Goal: Task Accomplishment & Management: Manage account settings

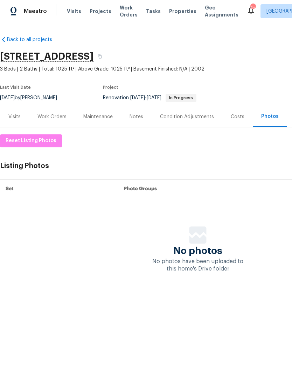
click at [140, 117] on div "Notes" at bounding box center [137, 116] width 14 height 7
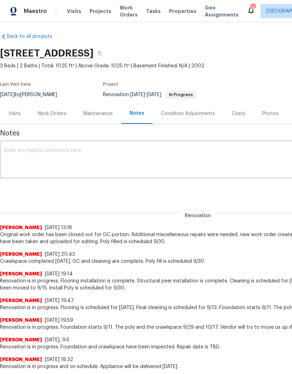
scroll to position [3, 0]
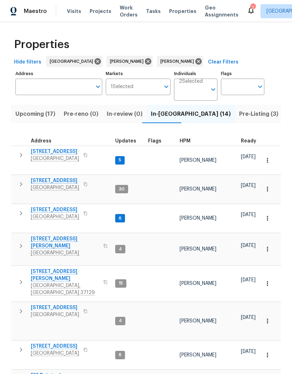
click at [161, 116] on span "In-reno (14)" at bounding box center [191, 114] width 80 height 10
click at [58, 178] on span "2754 Cider Dr" at bounding box center [55, 180] width 48 height 7
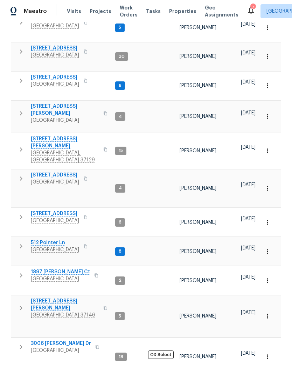
scroll to position [132, 0]
click at [63, 340] on span "3006 Sheddan Dr" at bounding box center [61, 343] width 60 height 7
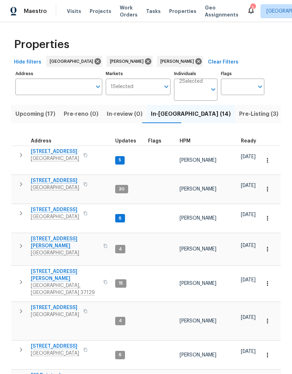
scroll to position [0, 0]
click at [163, 116] on span "In-reno (14)" at bounding box center [191, 114] width 80 height 10
click at [60, 304] on span "2592 Emerald Ct" at bounding box center [55, 307] width 48 height 7
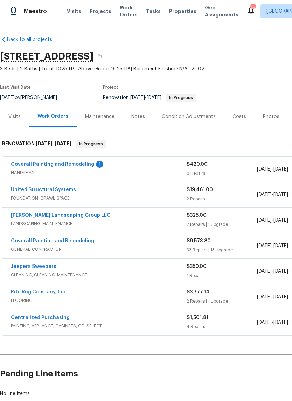
click at [72, 165] on link "Coverall Painting and Remodeling" at bounding box center [52, 164] width 83 height 5
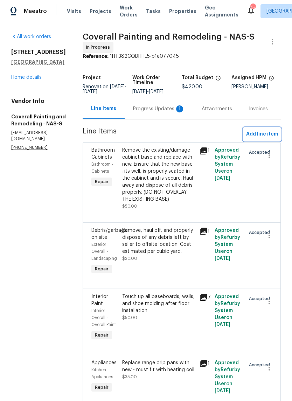
click at [260, 139] on span "Add line item" at bounding box center [262, 134] width 32 height 9
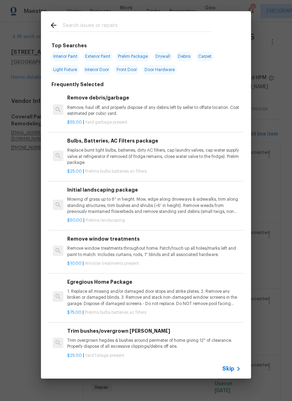
click at [114, 22] on input "text" at bounding box center [137, 26] width 149 height 11
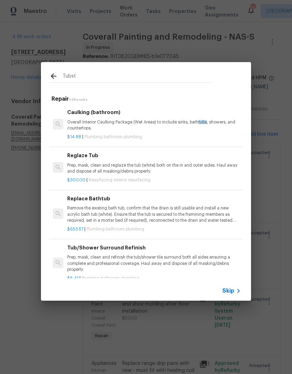
type input "Tubsto"
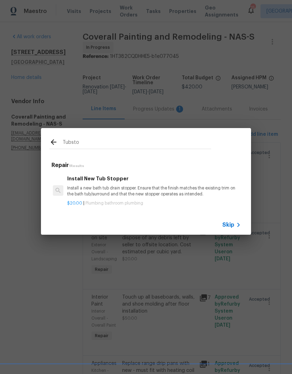
click at [137, 190] on p "Install a new bath tub drain stopper. Ensure that the finish matches the existi…" at bounding box center [154, 191] width 174 height 12
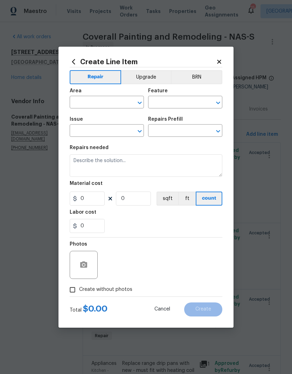
type input "Plumbing"
type input "Bathroom Plumbing"
type textarea "Install a new bath tub drain stopper. Ensure that the finish matches the existi…"
type input "1"
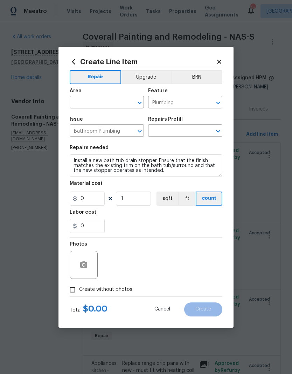
type input "Install New Tub Stopper $20.00"
type input "20"
click at [91, 261] on button "button" at bounding box center [83, 264] width 17 height 17
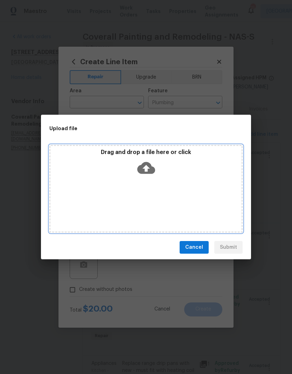
click at [189, 174] on div "Drag and drop a file here or click" at bounding box center [145, 164] width 191 height 30
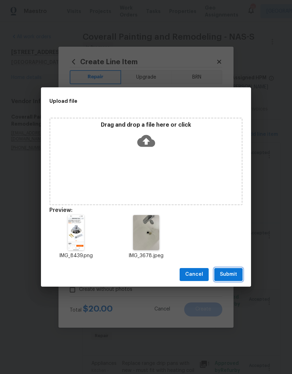
click at [233, 274] on span "Submit" at bounding box center [228, 274] width 17 height 9
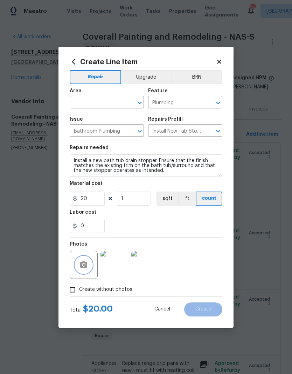
click at [128, 103] on icon "Clear" at bounding box center [130, 102] width 7 height 7
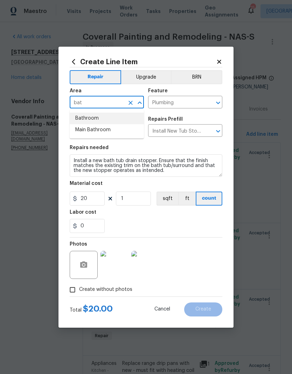
click at [98, 122] on li "Bathroom" at bounding box center [107, 119] width 74 height 12
type input "Bathroom"
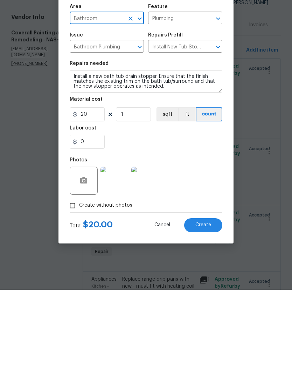
click at [121, 251] on img at bounding box center [115, 265] width 28 height 28
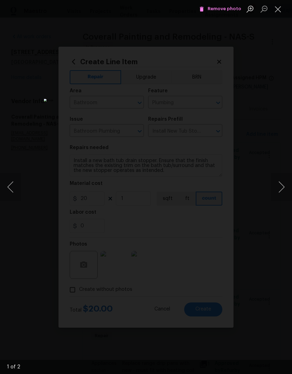
click at [283, 10] on button "Close lightbox" at bounding box center [278, 9] width 14 height 12
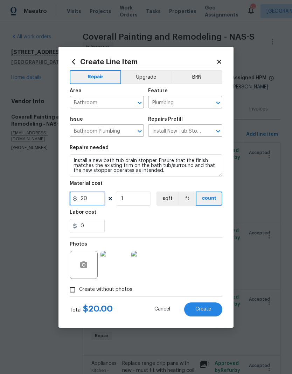
click at [100, 199] on input "20" at bounding box center [87, 198] width 35 height 14
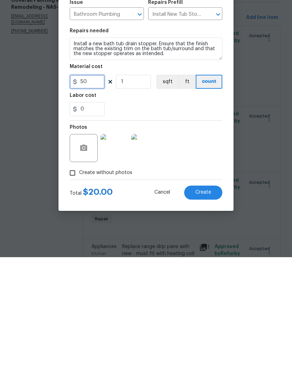
type input "50"
click at [186, 237] on div "Photos" at bounding box center [146, 260] width 153 height 46
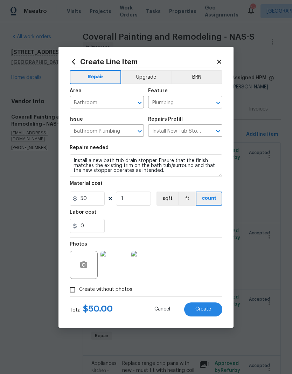
click at [211, 311] on span "Create" at bounding box center [204, 308] width 16 height 5
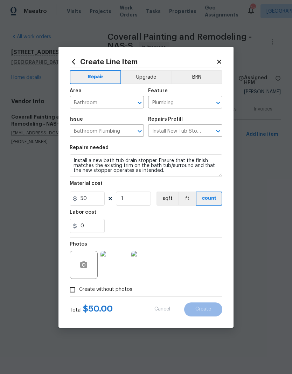
type input "0"
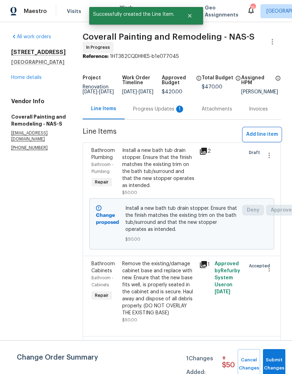
click at [270, 139] on span "Add line item" at bounding box center [262, 134] width 32 height 9
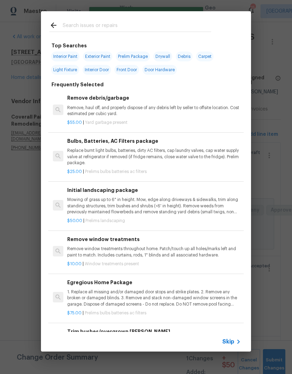
click at [145, 26] on input "text" at bounding box center [137, 26] width 149 height 11
type input "Bolt cap"
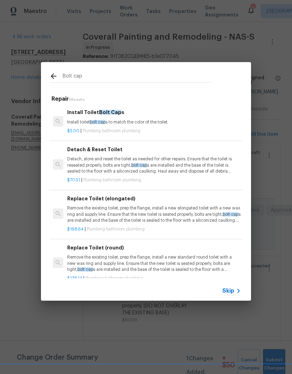
click at [116, 117] on div "Install Toilet Bolt Cap s Install toilet bolt cap s to match the color of the t…" at bounding box center [154, 116] width 174 height 17
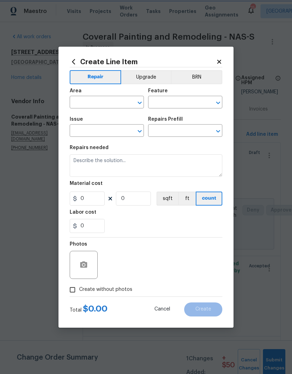
type input "Plumbing"
type input "Bathroom Plumbing"
type input "Install Toilet Bolt Caps $5.00"
type textarea "Install toilet bolt caps to match the color of the toilet."
type input "5"
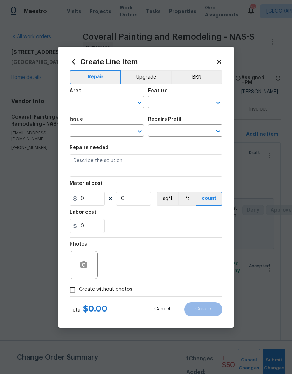
type input "1"
click at [123, 101] on input "text" at bounding box center [97, 102] width 55 height 11
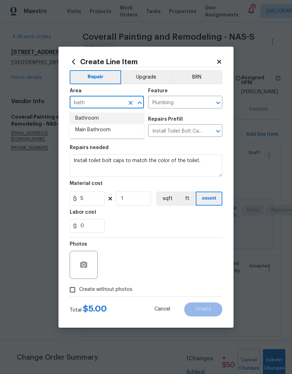
click at [99, 119] on li "Bathroom" at bounding box center [107, 119] width 74 height 12
type input "Bathroom"
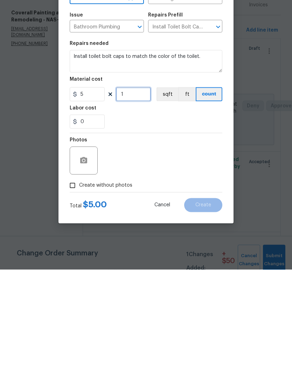
click at [137, 191] on input "1" at bounding box center [133, 198] width 35 height 14
type input "2"
click at [89, 256] on button "button" at bounding box center [83, 264] width 17 height 17
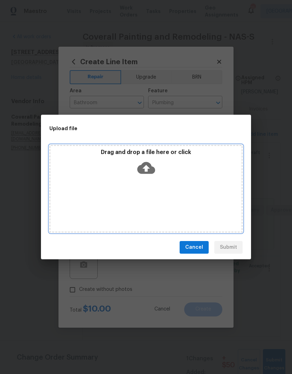
click at [190, 192] on div "Drag and drop a file here or click" at bounding box center [146, 189] width 194 height 88
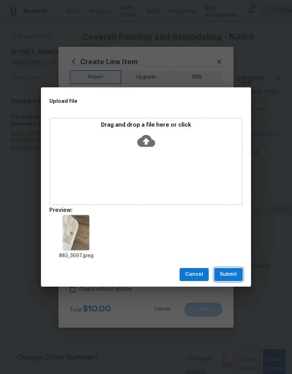
click at [234, 275] on span "Submit" at bounding box center [228, 274] width 17 height 9
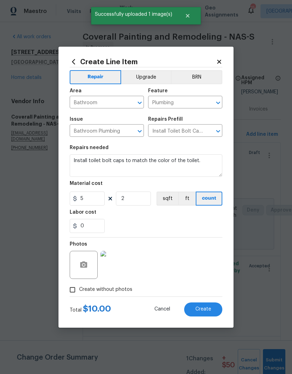
click at [208, 310] on span "Create" at bounding box center [204, 308] width 16 height 5
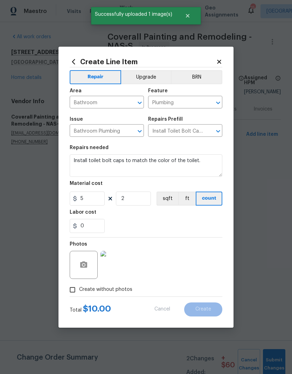
scroll to position [0, 0]
type input "0"
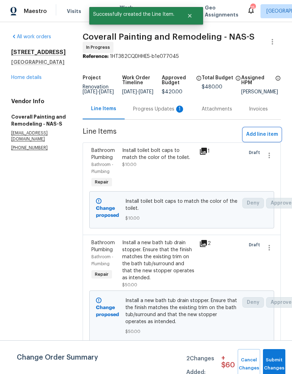
click at [270, 139] on span "Add line item" at bounding box center [262, 134] width 32 height 9
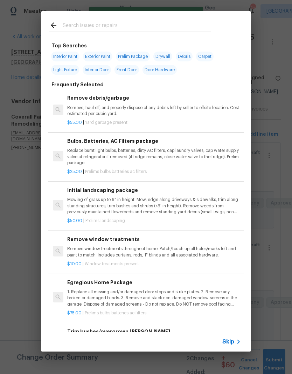
click at [151, 22] on input "text" at bounding box center [137, 26] width 149 height 11
type input "Register"
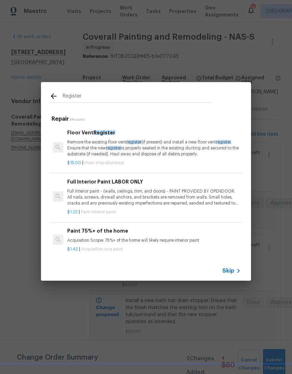
click at [105, 137] on div "Floor Vent Register Remove the existing floor vent register (if present) and in…" at bounding box center [154, 143] width 174 height 29
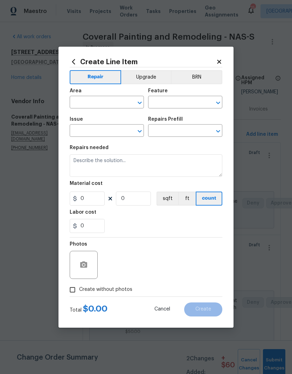
type input "HVAC"
type input "HVAC Extras"
type input "Floor Vent Register $15.00"
type textarea "Remove the existing floor vent register (if present) and install a new floor ve…"
type input "15"
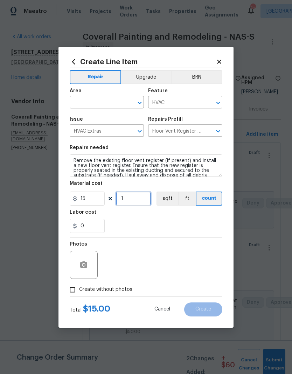
click at [138, 201] on input "1" at bounding box center [133, 198] width 35 height 14
type input "2"
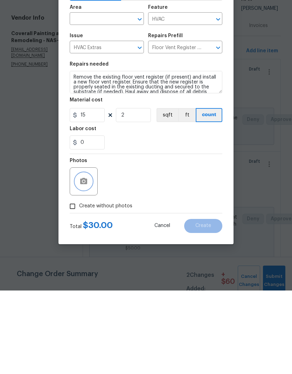
click at [89, 256] on button "button" at bounding box center [83, 264] width 17 height 17
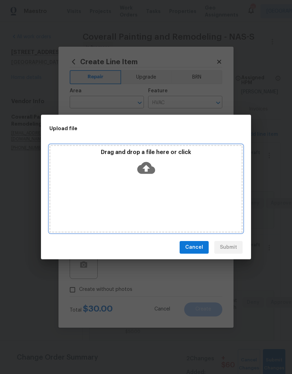
click at [182, 186] on div "Drag and drop a file here or click" at bounding box center [146, 189] width 194 height 88
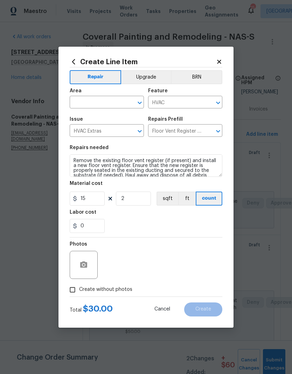
scroll to position [29, 0]
click at [121, 101] on input "text" at bounding box center [97, 102] width 55 height 11
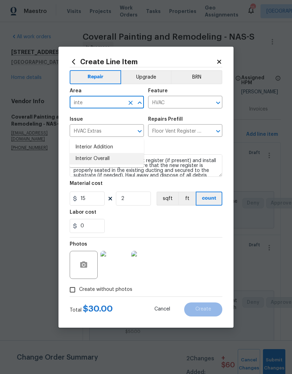
click at [108, 153] on li "Interior Overall" at bounding box center [107, 159] width 74 height 12
type input "Interior Overall"
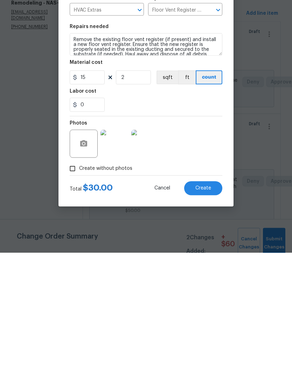
click at [122, 251] on img at bounding box center [115, 265] width 28 height 28
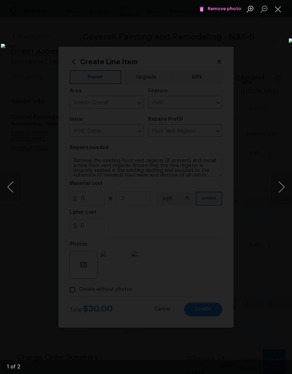
click at [282, 12] on button "Close lightbox" at bounding box center [278, 9] width 14 height 12
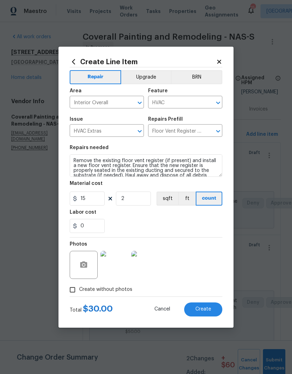
click at [209, 314] on button "Create" at bounding box center [203, 309] width 38 height 14
type input "0"
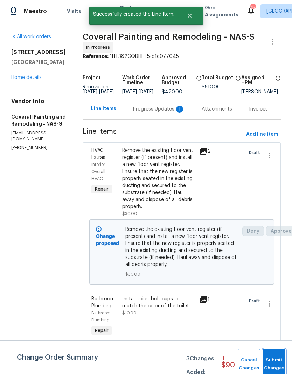
click at [281, 359] on span "Submit Changes" at bounding box center [274, 364] width 15 height 16
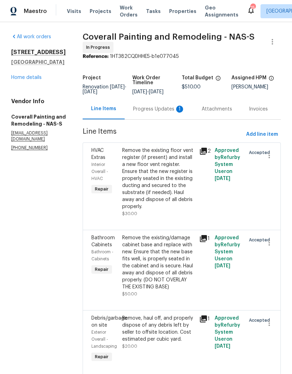
click at [171, 113] on div "Progress Updates 1" at bounding box center [159, 109] width 52 height 7
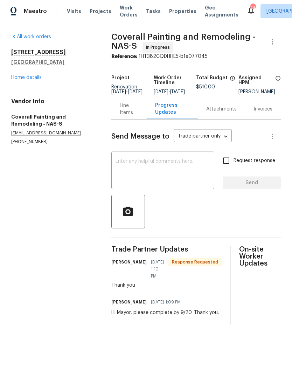
click at [38, 79] on link "Home details" at bounding box center [26, 77] width 31 height 5
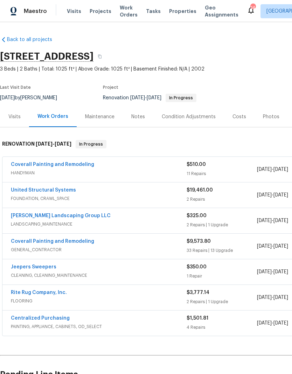
click at [242, 117] on div "Costs" at bounding box center [240, 116] width 14 height 7
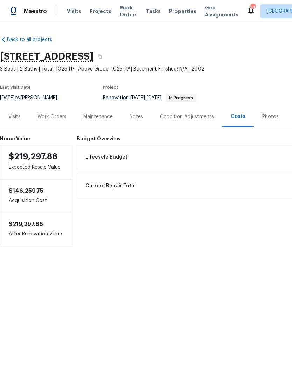
click at [59, 122] on div "Work Orders" at bounding box center [52, 116] width 46 height 21
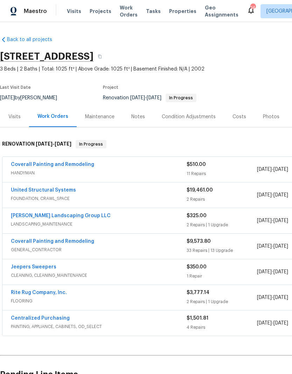
click at [73, 166] on link "Coverall Painting and Remodeling" at bounding box center [52, 164] width 83 height 5
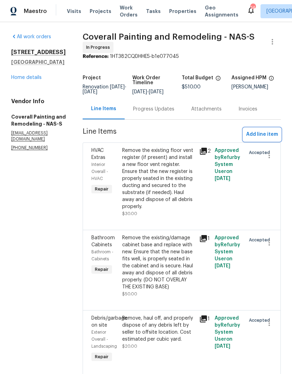
click at [267, 139] on span "Add line item" at bounding box center [262, 134] width 32 height 9
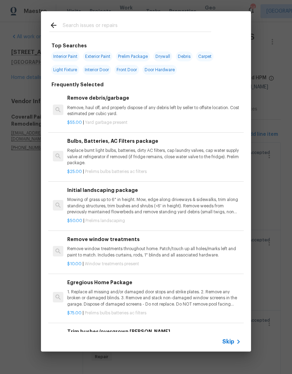
click at [151, 26] on input "text" at bounding box center [137, 26] width 149 height 11
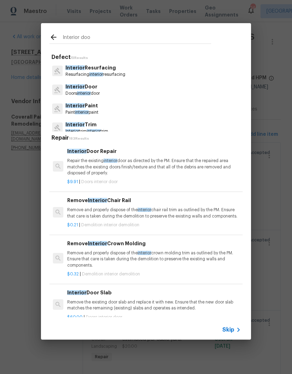
type input "Interior door"
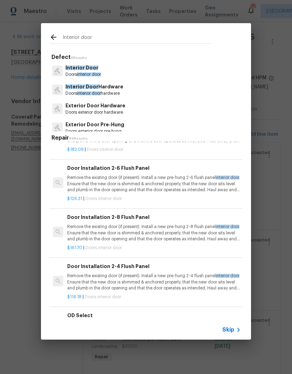
scroll to position [198, 0]
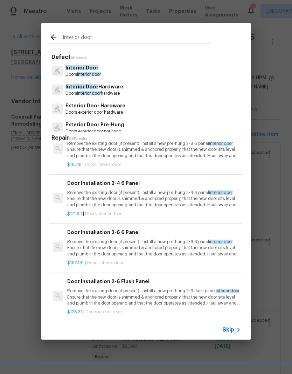
click at [94, 73] on span "interior door" at bounding box center [89, 74] width 24 height 4
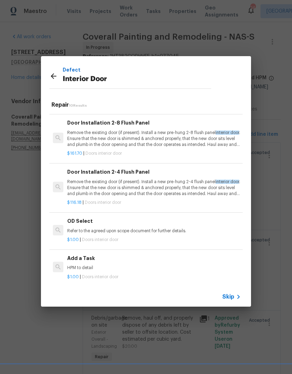
scroll to position [283, 0]
click at [89, 257] on h6 "Add a Task" at bounding box center [154, 259] width 174 height 8
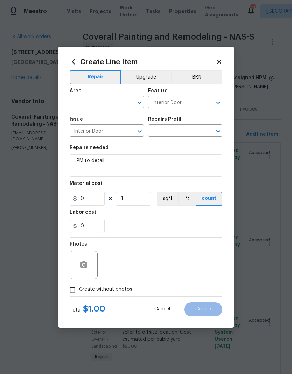
type input "Add a Task $1.00"
click at [99, 200] on input "1" at bounding box center [87, 198] width 35 height 14
type input "25"
click at [121, 161] on textarea "HPM to detail" at bounding box center [146, 165] width 153 height 22
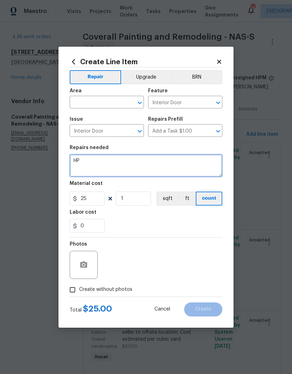
type textarea "H"
type textarea "Adjust the door to close"
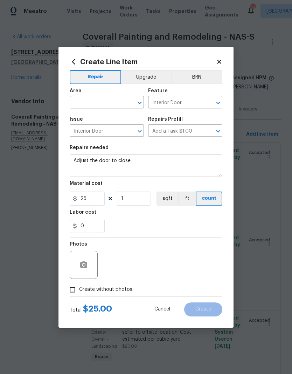
click at [116, 103] on input "text" at bounding box center [97, 102] width 55 height 11
click at [92, 120] on li "Bedroom" at bounding box center [107, 119] width 74 height 12
type input "Bedroom"
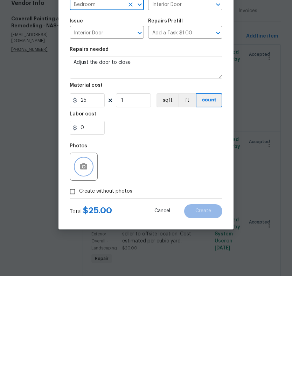
click at [89, 256] on button "button" at bounding box center [83, 264] width 17 height 17
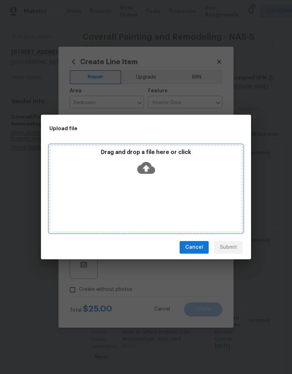
click at [190, 182] on div "Drag and drop a file here or click" at bounding box center [146, 189] width 194 height 88
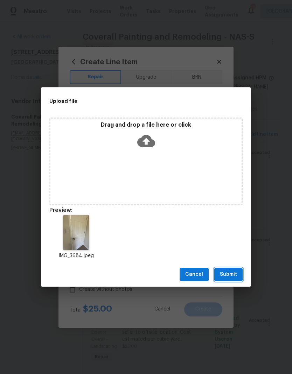
click at [235, 275] on span "Submit" at bounding box center [228, 274] width 17 height 9
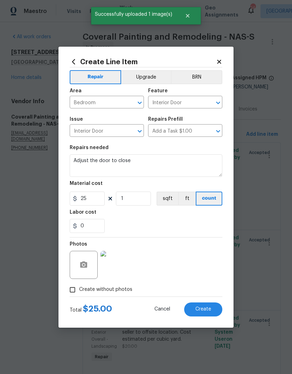
click at [205, 311] on span "Create" at bounding box center [204, 308] width 16 height 5
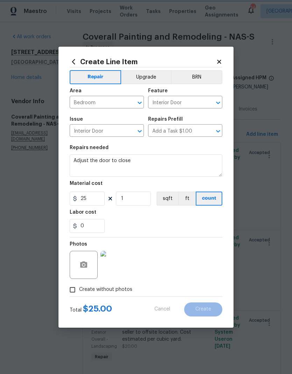
scroll to position [0, 0]
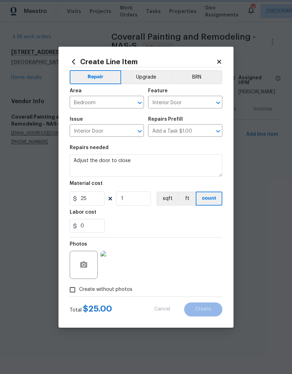
type input "0"
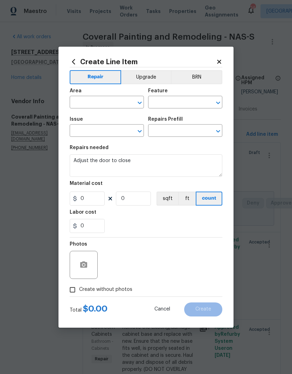
click at [120, 102] on input "text" at bounding box center [97, 102] width 55 height 11
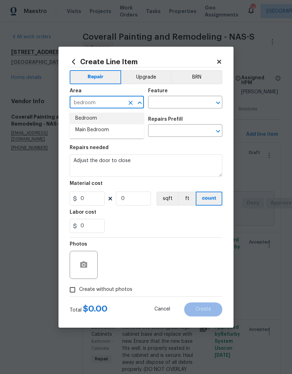
click at [95, 120] on li "Bedroom" at bounding box center [107, 119] width 74 height 12
type input "Bedroom"
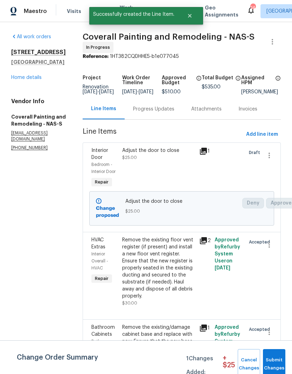
click at [183, 105] on div "Progress Updates" at bounding box center [154, 109] width 58 height 21
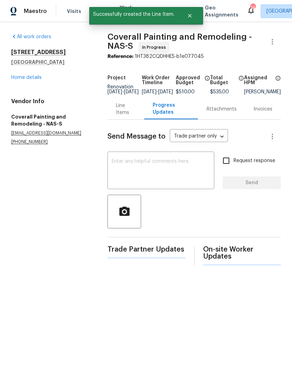
click at [190, 104] on div "Progress Updates" at bounding box center [171, 109] width 54 height 21
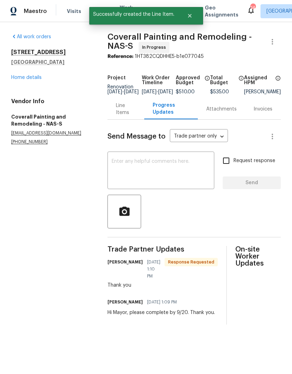
click at [129, 116] on div "Line Items" at bounding box center [126, 109] width 20 height 14
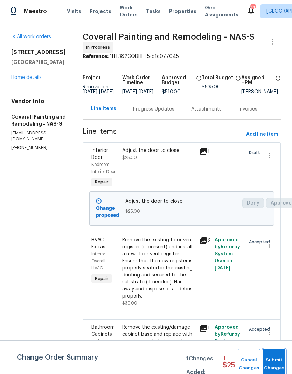
click at [275, 361] on span "Submit Changes" at bounding box center [274, 364] width 15 height 16
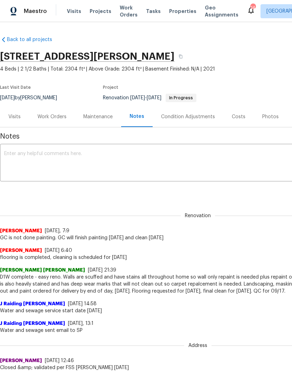
click at [58, 120] on div "Work Orders" at bounding box center [52, 116] width 46 height 21
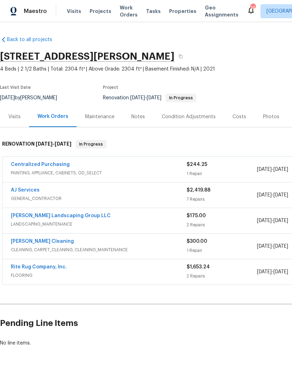
click at [32, 192] on link "AJ Services" at bounding box center [25, 190] width 29 height 5
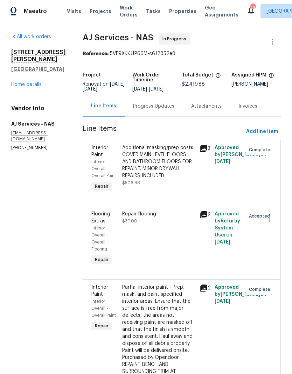
click at [154, 216] on div "Repair flooring" at bounding box center [158, 213] width 73 height 7
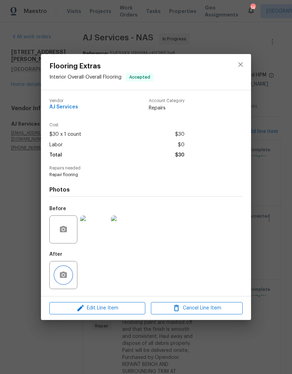
click at [70, 274] on button "button" at bounding box center [63, 274] width 17 height 17
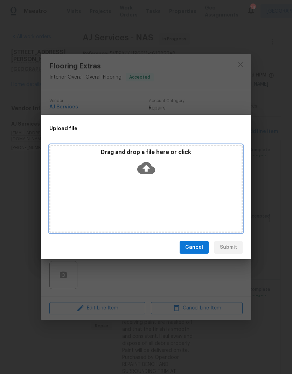
click at [178, 183] on div "Drag and drop a file here or click" at bounding box center [146, 189] width 194 height 88
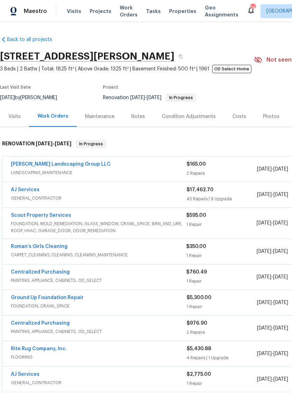
click at [58, 249] on link "Roman’s Girls Cleaning" at bounding box center [39, 246] width 57 height 5
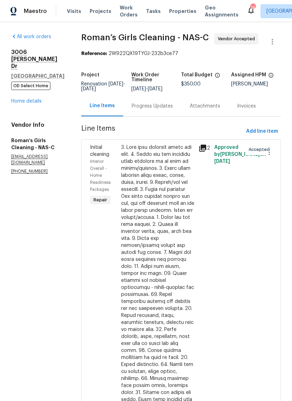
click at [179, 116] on div "Progress Updates" at bounding box center [152, 106] width 58 height 21
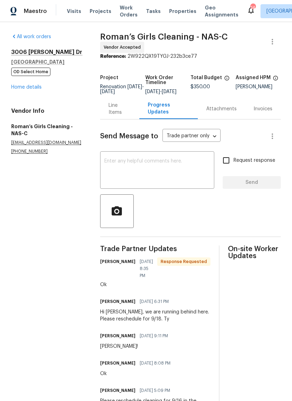
click at [168, 169] on textarea at bounding box center [157, 171] width 106 height 25
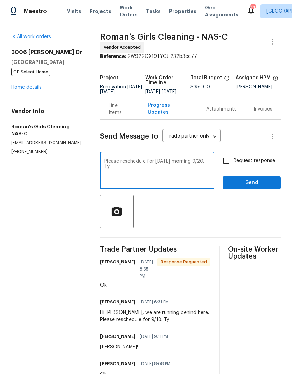
click at [183, 169] on textarea "Please reschedule for Saturday morning 9/20. Ty!" at bounding box center [157, 171] width 106 height 25
click at [203, 167] on textarea "Please reschedule for Saturday morning 9/20. Ty!" at bounding box center [157, 171] width 106 height 25
type textarea "Please reschedule for Saturday 9/20. Ty!"
click at [255, 187] on span "Send" at bounding box center [252, 182] width 47 height 9
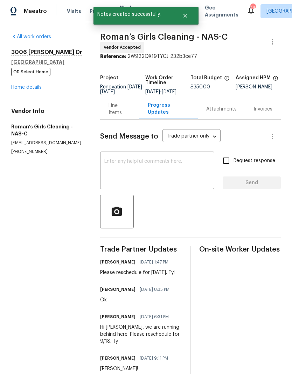
click at [38, 88] on link "Home details" at bounding box center [26, 87] width 31 height 5
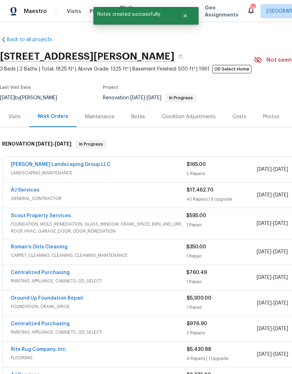
click at [38, 191] on link "AJ Services" at bounding box center [25, 190] width 29 height 5
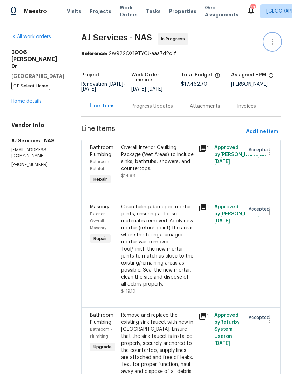
click at [274, 44] on icon "button" at bounding box center [273, 42] width 8 height 8
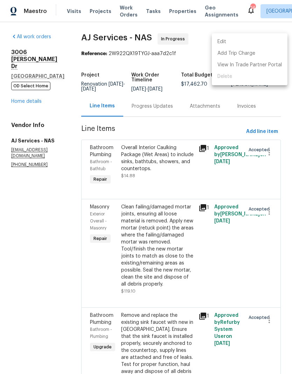
click at [236, 43] on li "Edit" at bounding box center [250, 42] width 76 height 12
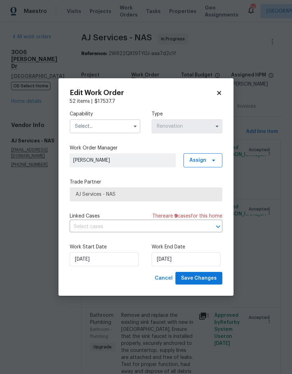
click at [121, 126] on input "text" at bounding box center [105, 126] width 71 height 14
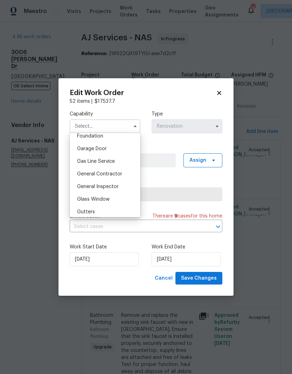
scroll to position [303, 0]
click at [119, 175] on span "General Contractor" at bounding box center [99, 173] width 45 height 5
type input "General Contractor"
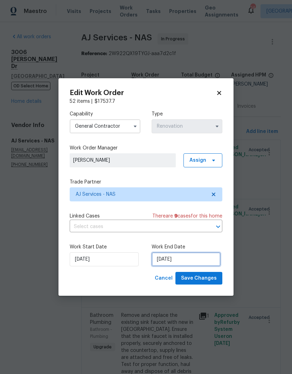
click at [196, 260] on input "9/18/2025" at bounding box center [186, 259] width 69 height 14
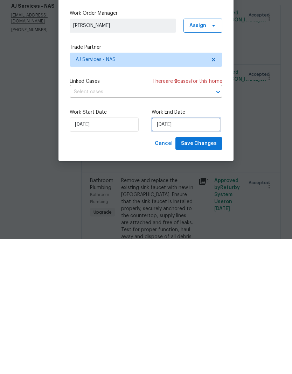
select select "8"
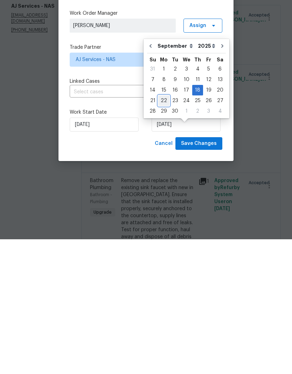
click at [165, 230] on div "22" at bounding box center [163, 235] width 11 height 10
type input "9/22/2025"
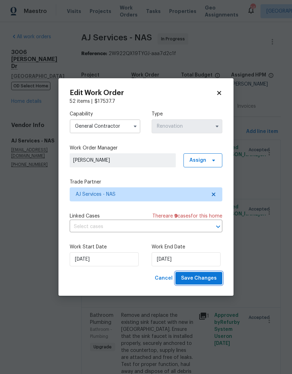
click at [207, 278] on span "Save Changes" at bounding box center [199, 278] width 36 height 9
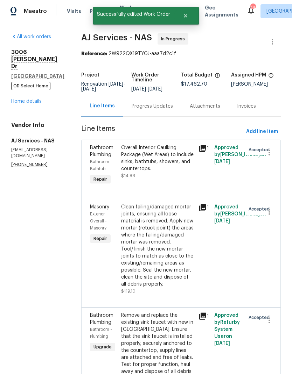
click at [29, 99] on link "Home details" at bounding box center [26, 101] width 31 height 5
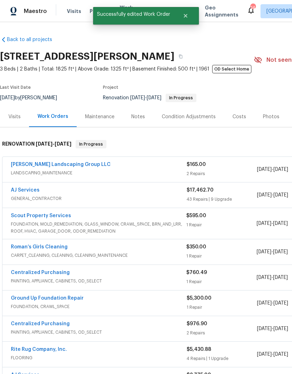
click at [55, 244] on link "Roman’s Girls Cleaning" at bounding box center [39, 246] width 57 height 5
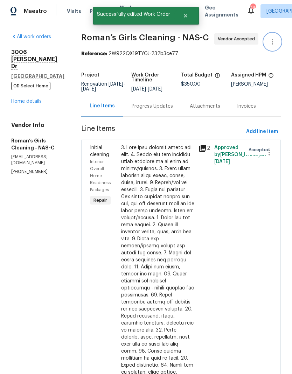
click at [275, 43] on icon "button" at bounding box center [273, 42] width 8 height 8
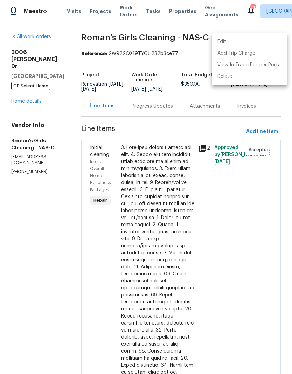
click at [235, 44] on li "Edit" at bounding box center [250, 42] width 76 height 12
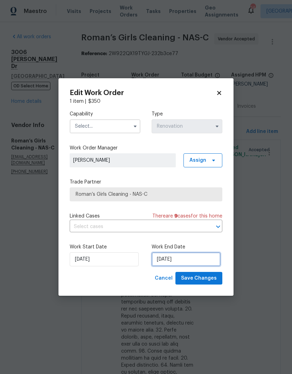
click at [193, 260] on input "9/16/2025" at bounding box center [186, 259] width 69 height 14
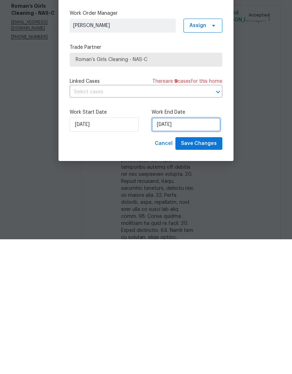
select select "8"
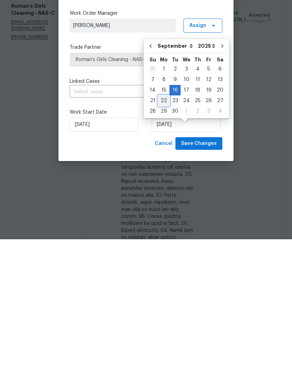
click at [166, 230] on div "22" at bounding box center [163, 235] width 11 height 10
type input "9/22/2025"
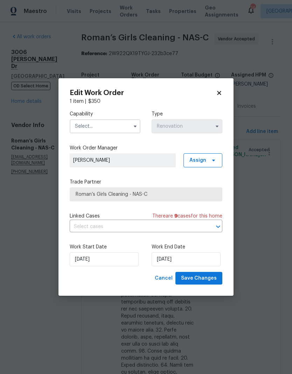
click at [126, 127] on input "text" at bounding box center [105, 126] width 71 height 14
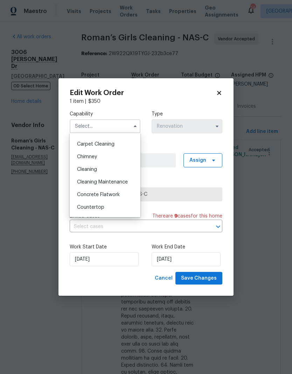
scroll to position [73, 0]
click at [96, 174] on div "Cleaning" at bounding box center [105, 169] width 67 height 13
type input "Cleaning"
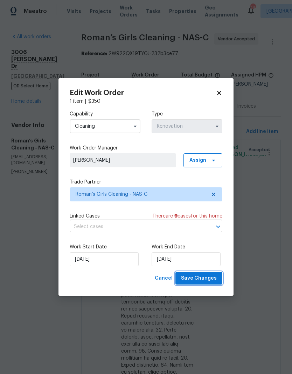
click at [207, 280] on span "Save Changes" at bounding box center [199, 278] width 36 height 9
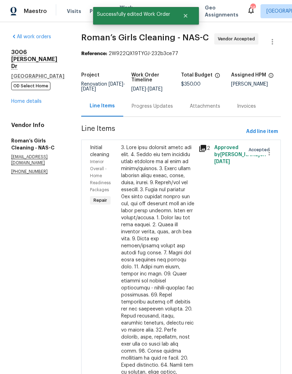
click at [33, 99] on link "Home details" at bounding box center [26, 101] width 31 height 5
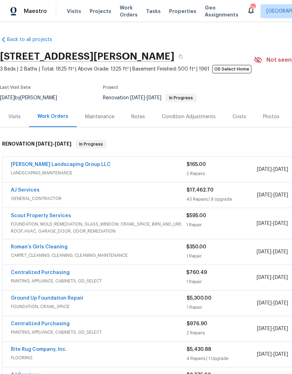
click at [58, 213] on link "Scout Property Services" at bounding box center [41, 215] width 60 height 5
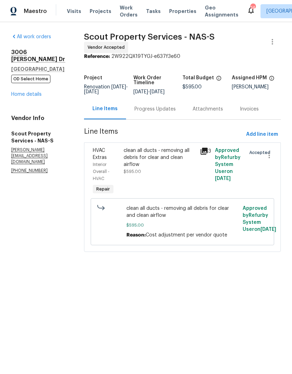
click at [34, 92] on link "Home details" at bounding box center [26, 94] width 31 height 5
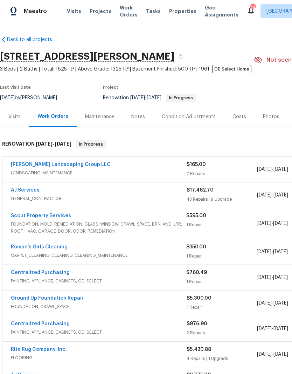
click at [141, 117] on div "Notes" at bounding box center [138, 116] width 14 height 7
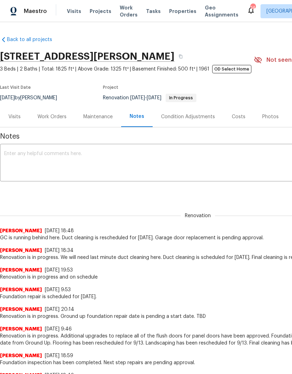
click at [116, 155] on textarea at bounding box center [198, 163] width 388 height 25
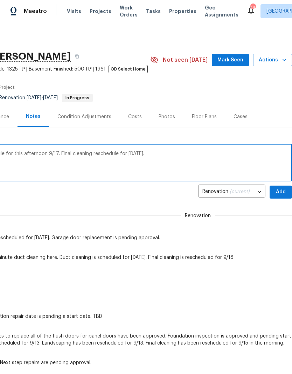
scroll to position [0, 104]
type textarea "GC is running behind. Duct cleaning schedule for this afternoon 9/17. Final cle…"
click at [282, 192] on span "Add" at bounding box center [281, 192] width 11 height 9
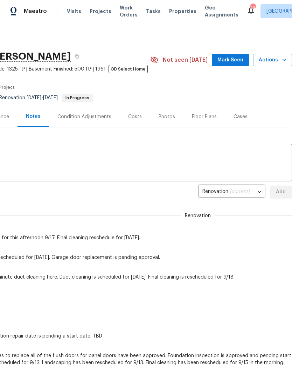
click at [237, 59] on span "Mark Seen" at bounding box center [231, 60] width 26 height 9
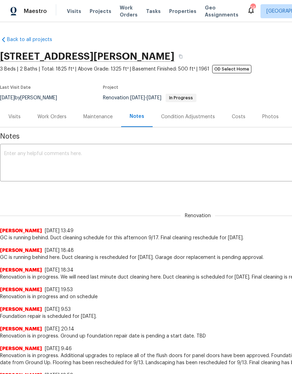
scroll to position [0, 0]
